Goal: Information Seeking & Learning: Learn about a topic

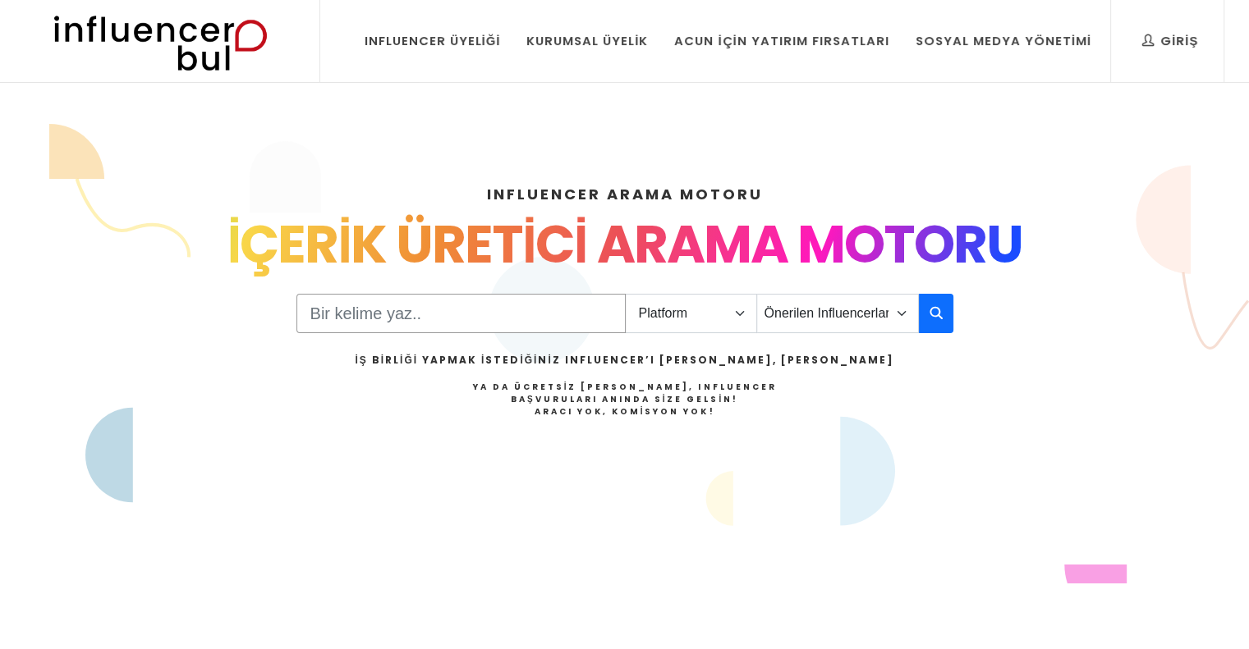
click at [506, 311] on input "Search" at bounding box center [460, 313] width 329 height 39
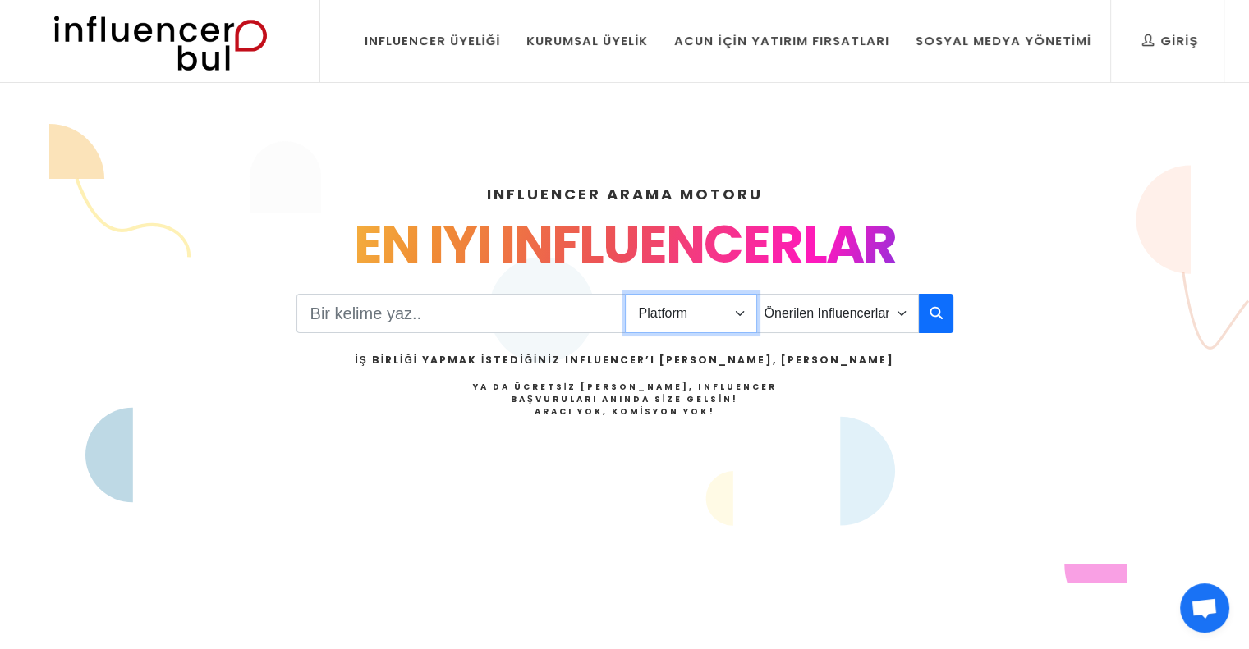
click at [672, 314] on select "Platform Instagram Facebook Youtube Tiktok Twitter Twitch" at bounding box center [691, 313] width 132 height 39
select select "1"
click at [625, 294] on select "Platform Instagram Facebook Youtube Tiktok Twitter Twitch" at bounding box center [691, 313] width 132 height 39
click at [821, 301] on select "Önerilen Influencerlar Aile & Çocuk & Ebeveyn Alışveriş & Giyim & Aksesuar Arab…" at bounding box center [837, 313] width 163 height 39
select select "1"
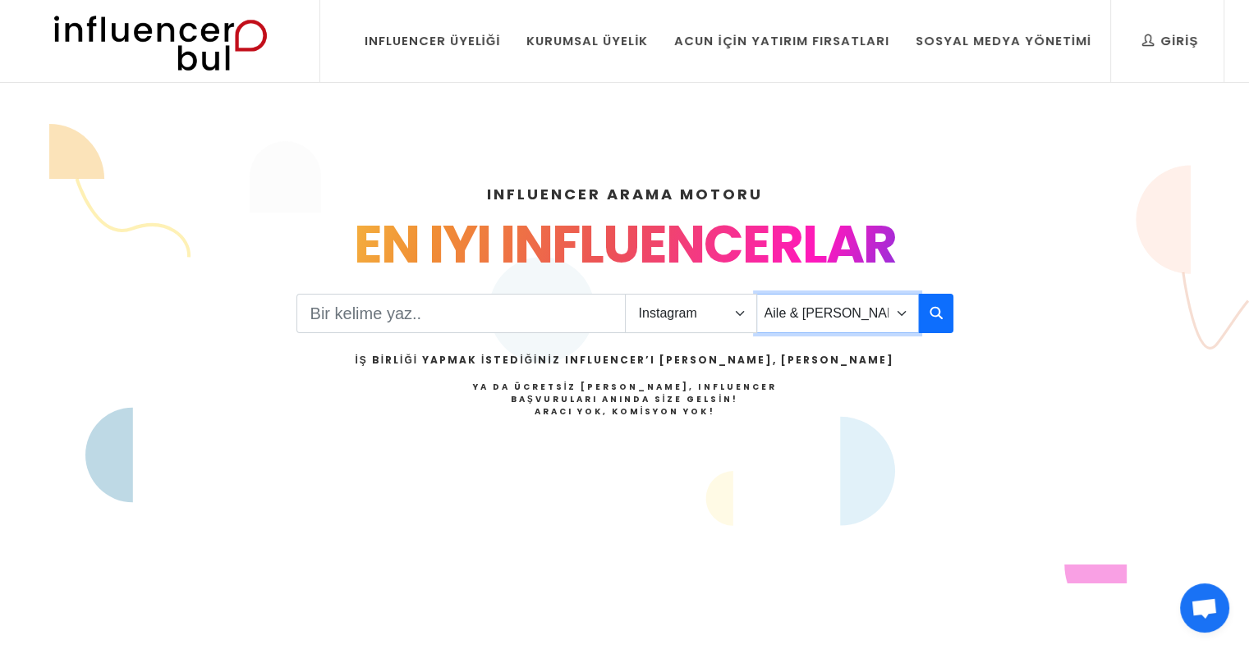
click at [756, 294] on select "Önerilen Influencerlar Aile & Çocuk & Ebeveyn Alışveriş & Giyim & Aksesuar Arab…" at bounding box center [837, 313] width 163 height 39
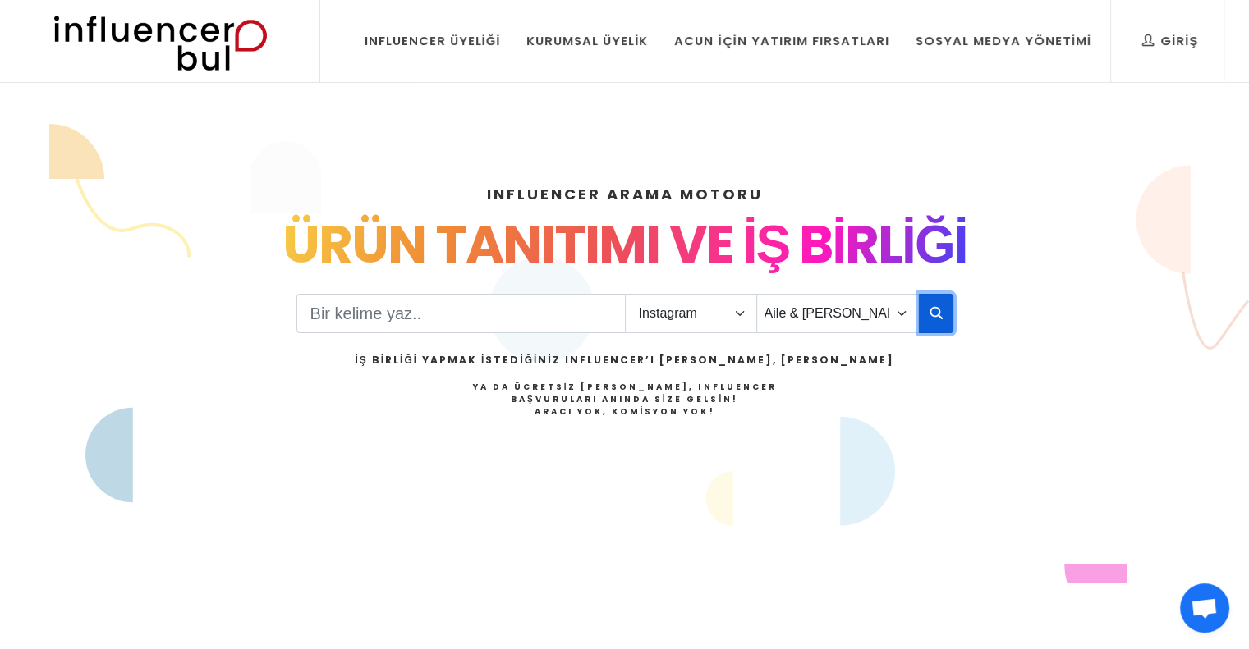
click at [938, 308] on icon "button" at bounding box center [935, 313] width 13 height 20
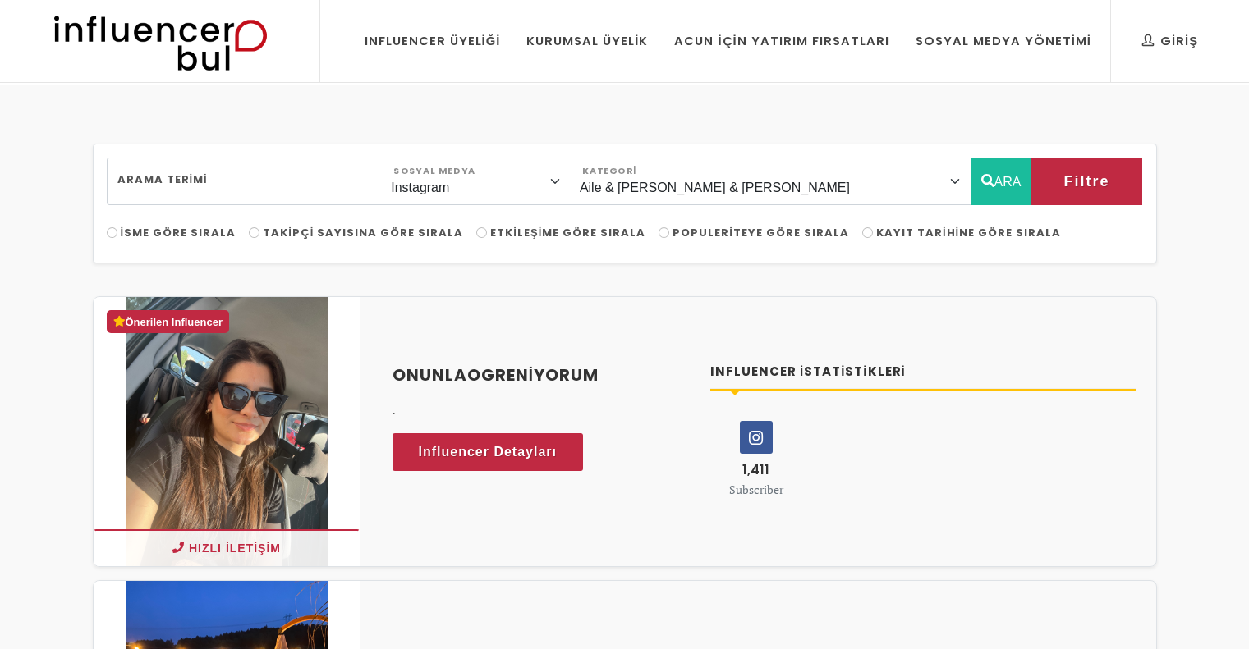
select select "1"
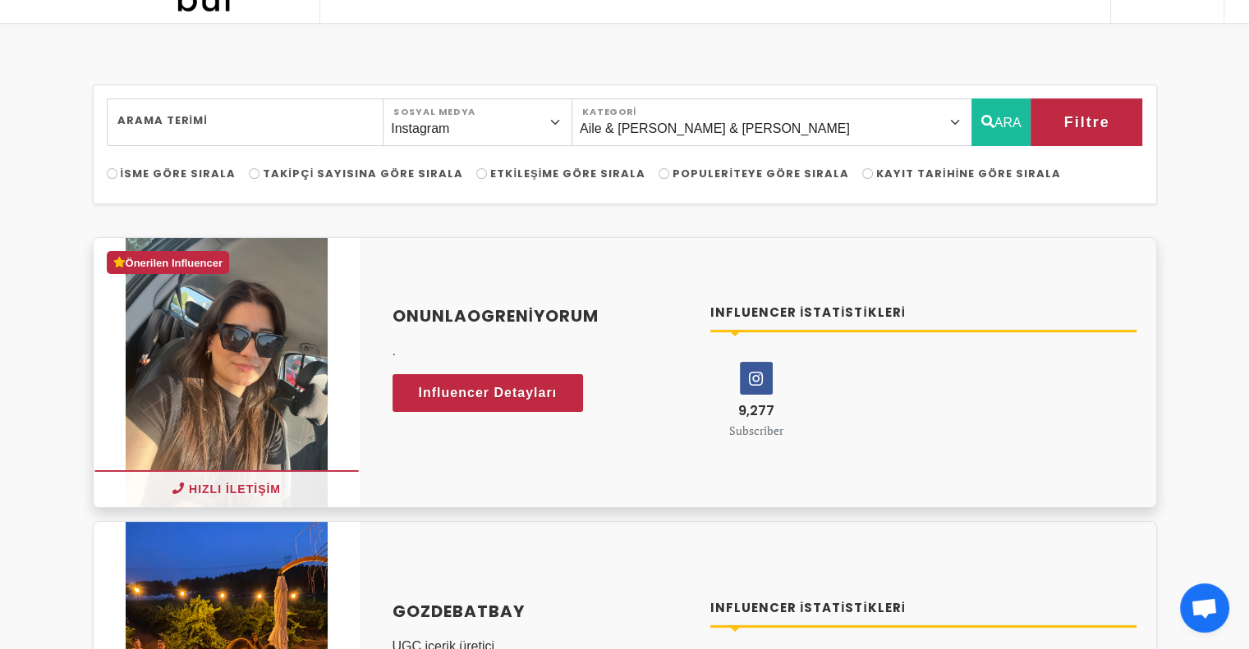
scroll to position [164, 0]
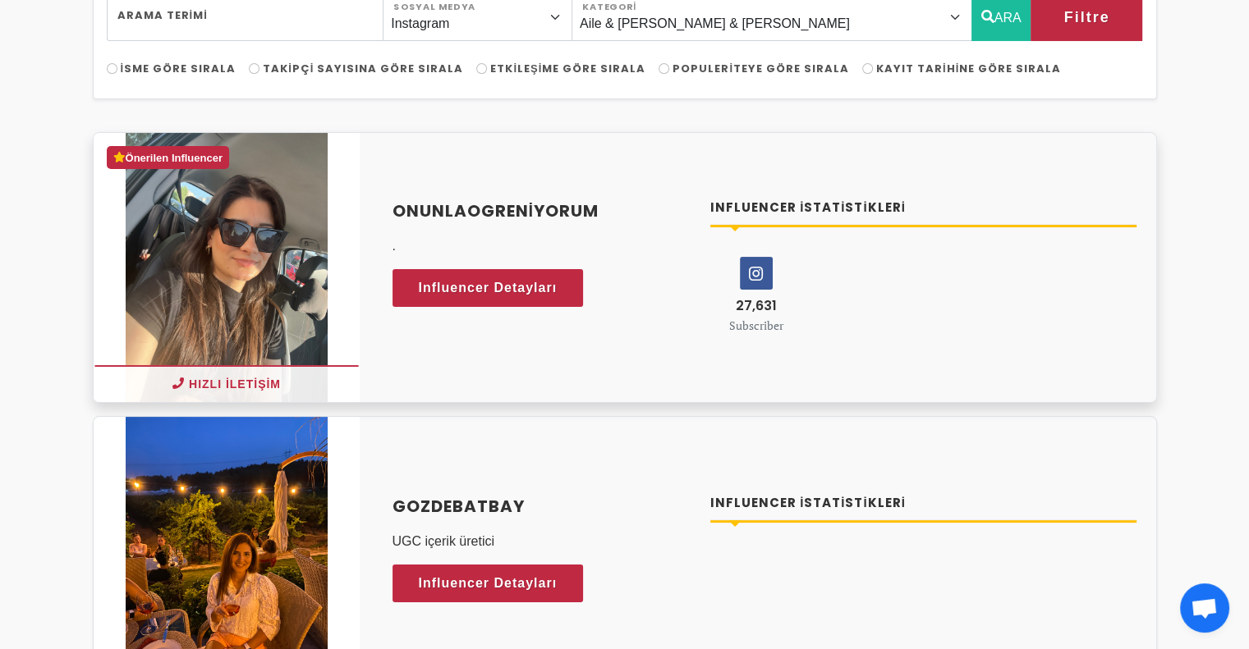
click at [469, 209] on h4 "onunlaogreniyorum" at bounding box center [541, 211] width 299 height 25
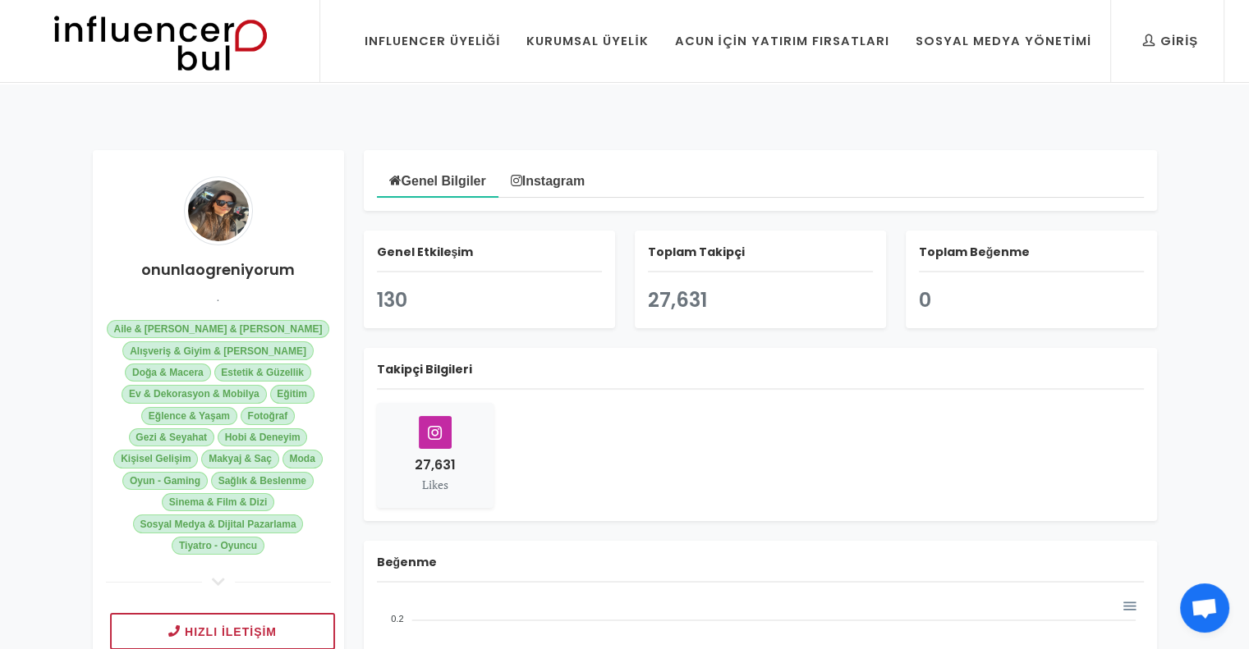
click at [581, 180] on link "Instagram" at bounding box center [547, 179] width 99 height 33
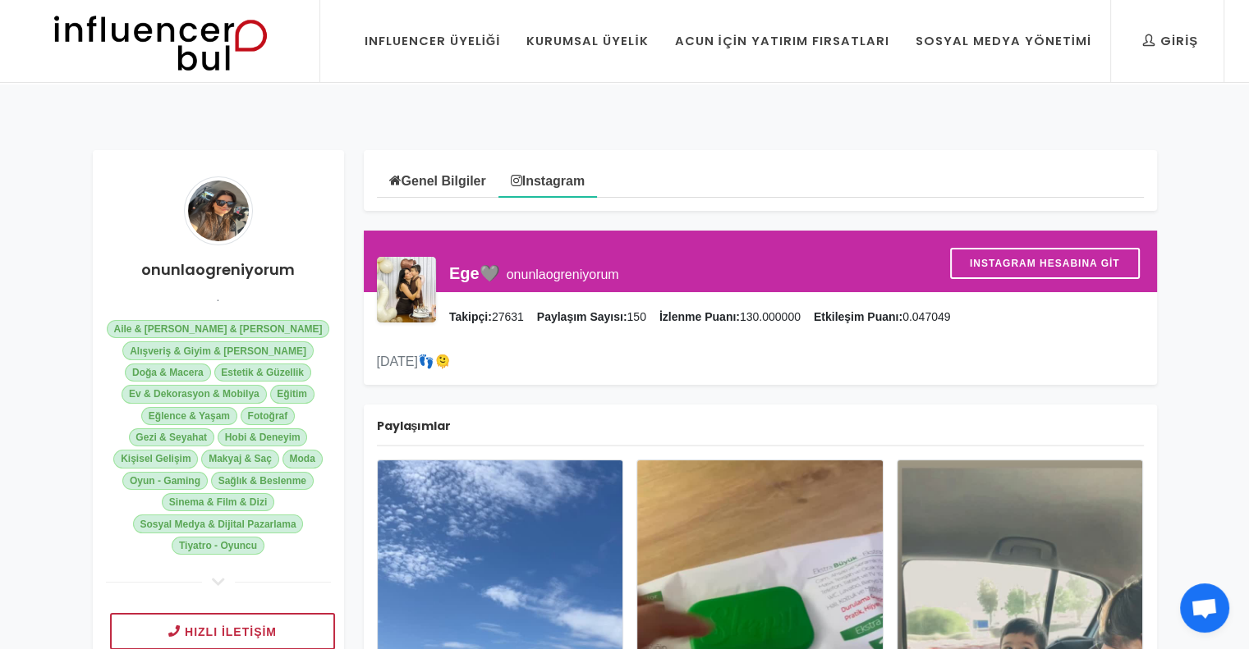
click at [584, 273] on div "Ege🩶 onunlaogreniyorum" at bounding box center [534, 286] width 170 height 45
click at [1094, 263] on span "Instagram Hesabına Git" at bounding box center [1034, 263] width 150 height 16
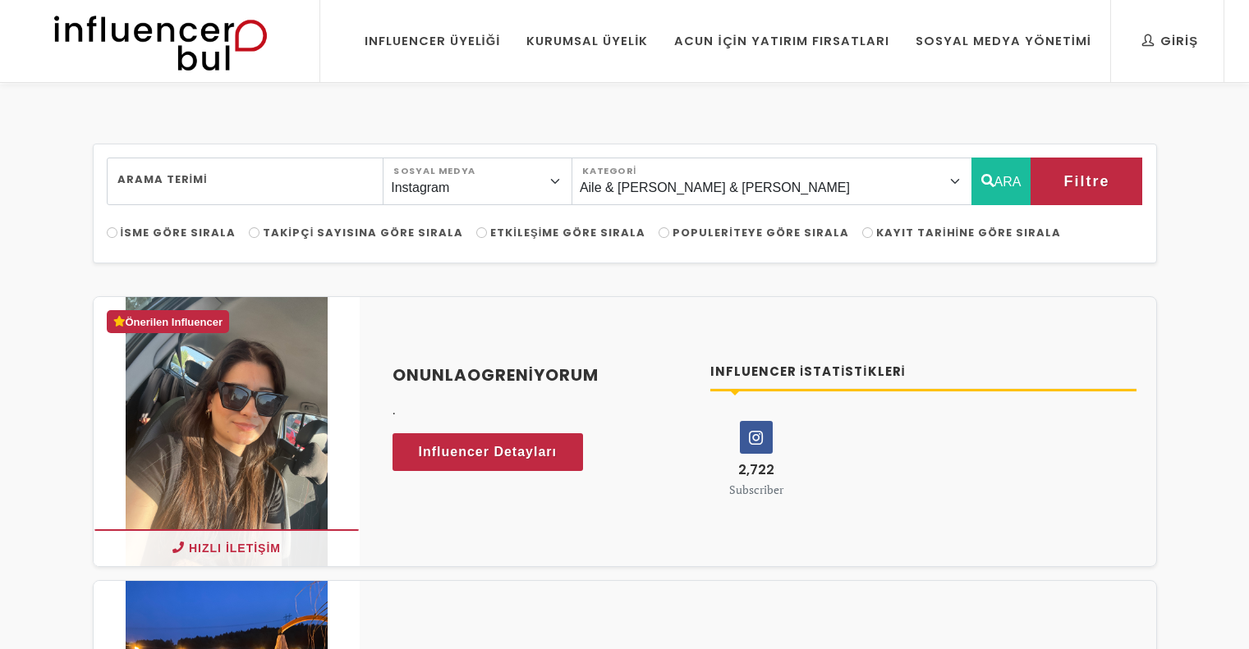
select select "1"
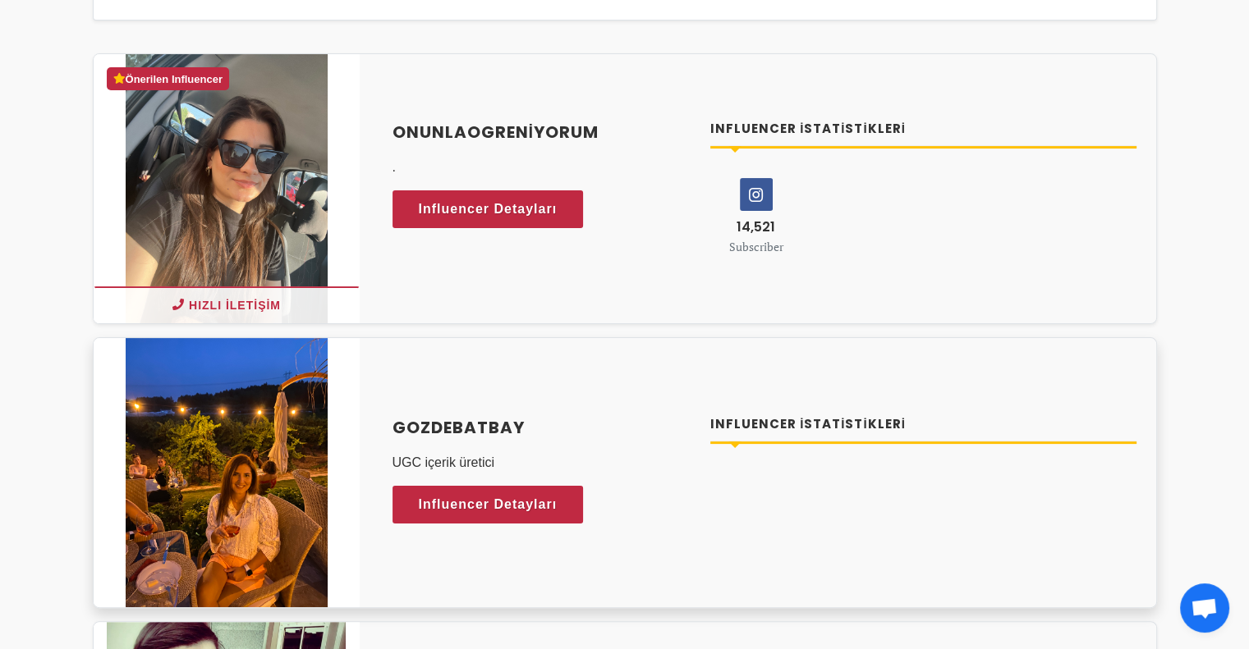
scroll to position [328, 0]
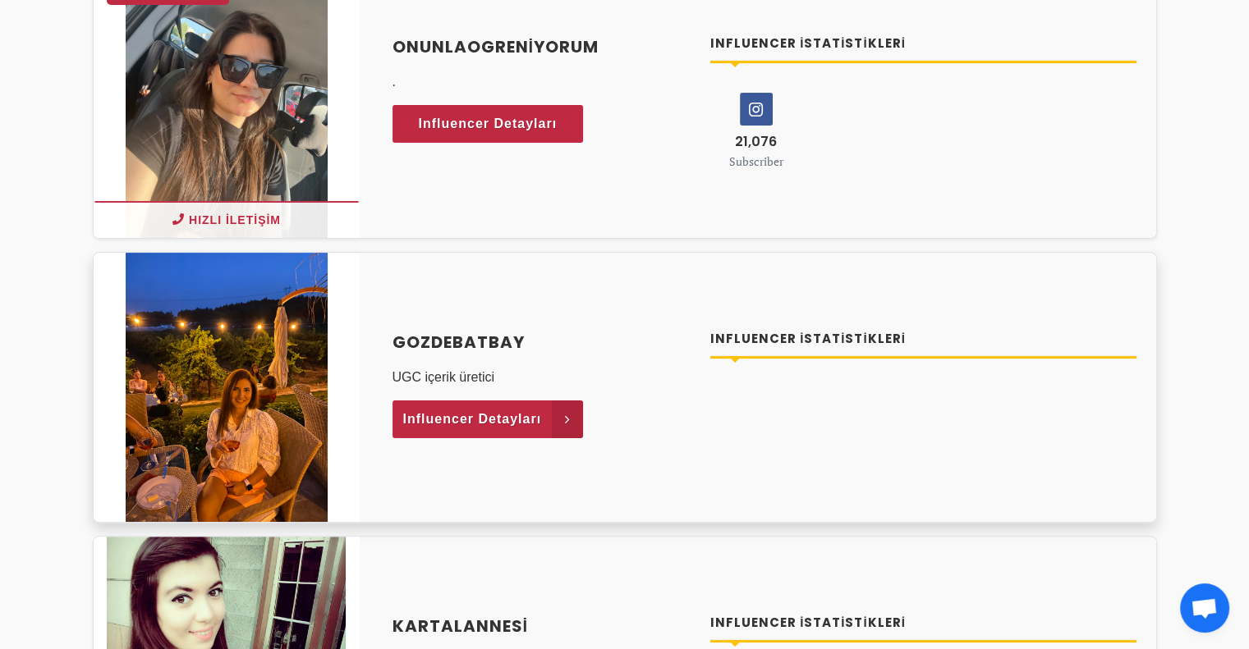
click at [525, 421] on span "Influencer Detayları" at bounding box center [472, 419] width 139 height 25
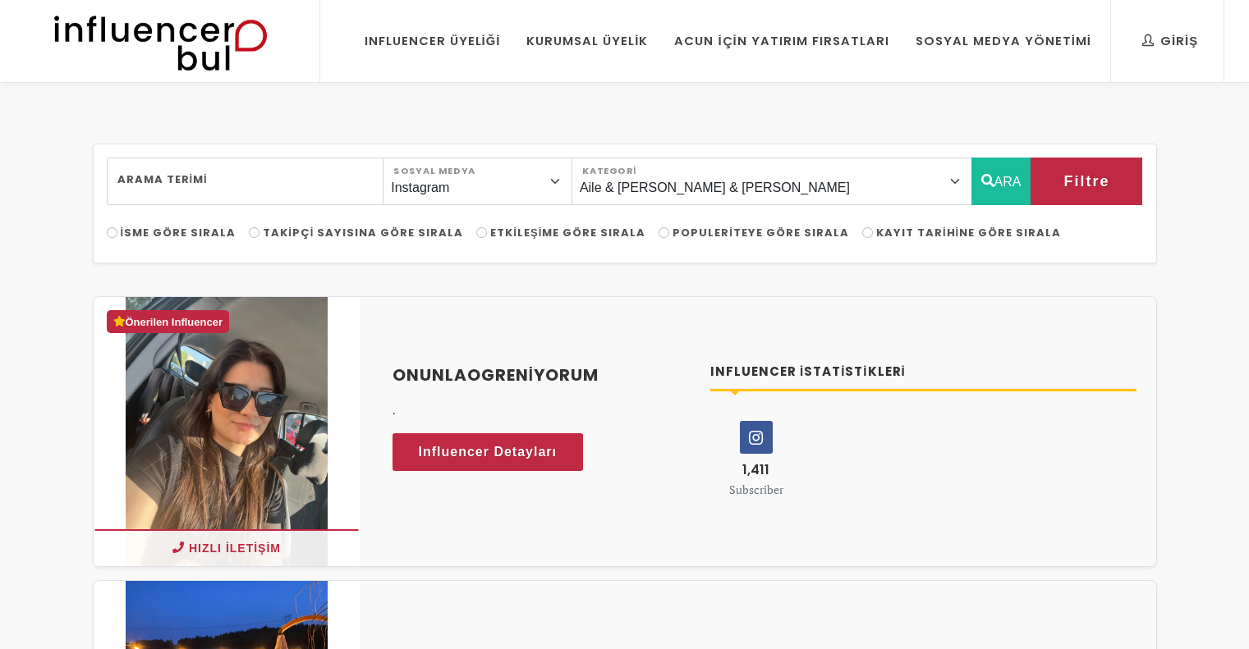
select select "1"
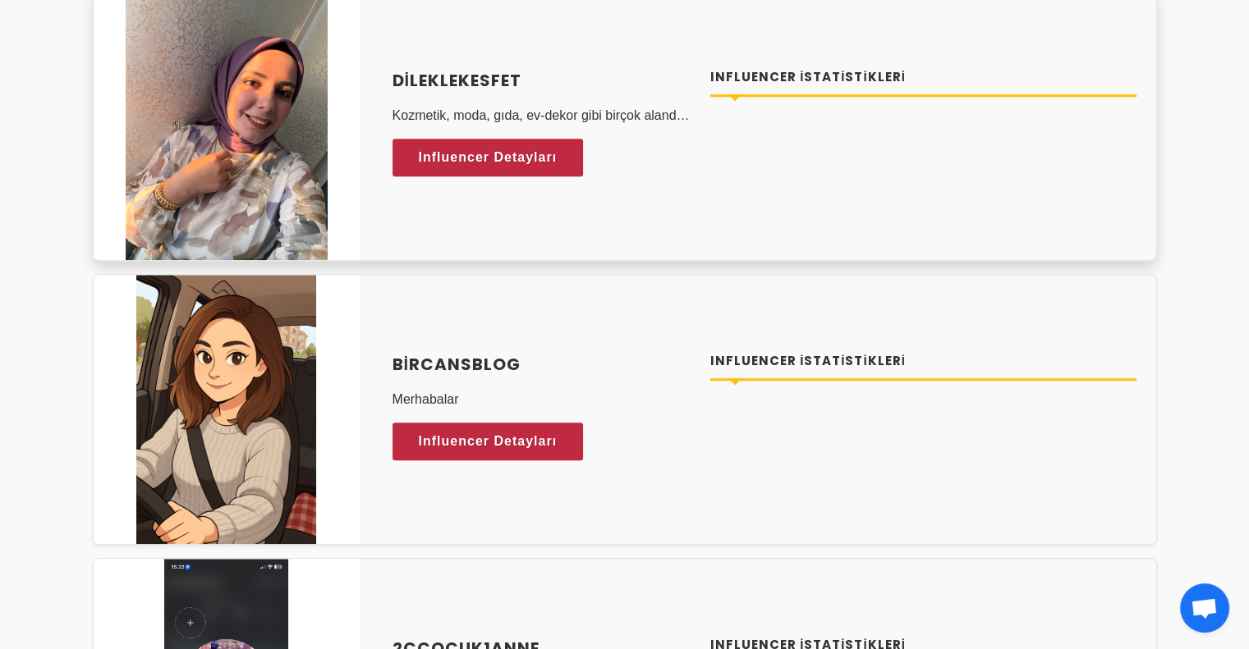
scroll to position [1560, 0]
